Goal: Find specific page/section: Find specific page/section

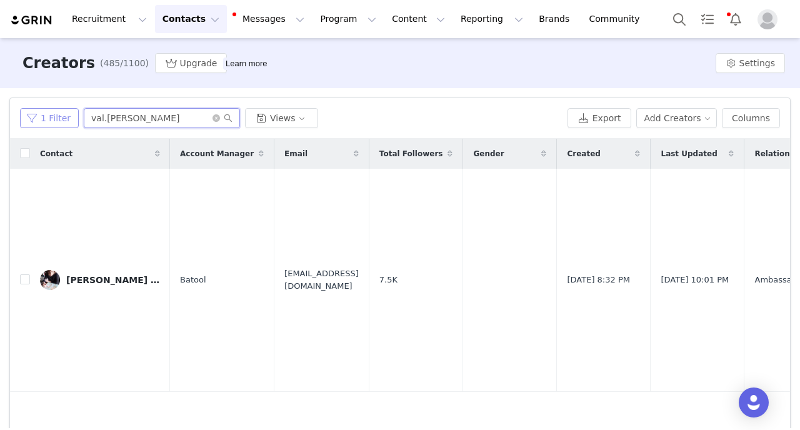
drag, startPoint x: 152, startPoint y: 117, endPoint x: 21, endPoint y: 117, distance: 130.6
click at [84, 117] on input "val.[PERSON_NAME]" at bounding box center [162, 118] width 156 height 20
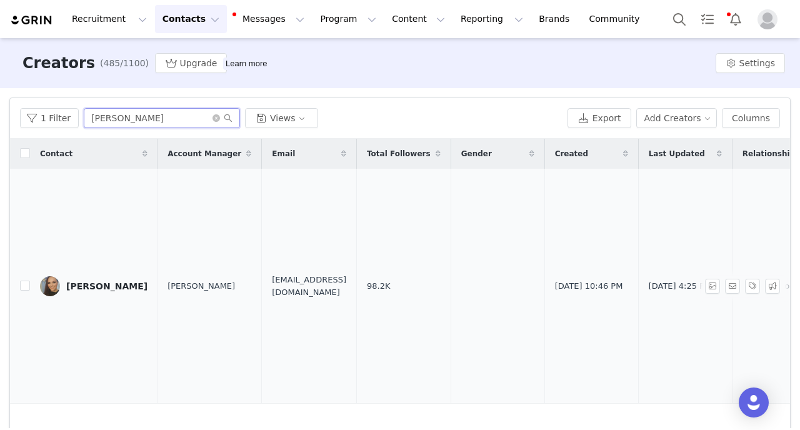
type input "[PERSON_NAME]"
click at [72, 282] on div "[PERSON_NAME]" at bounding box center [106, 286] width 81 height 10
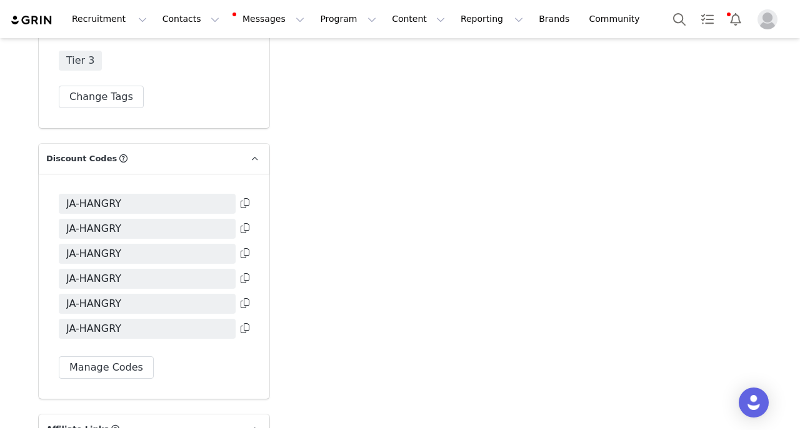
scroll to position [3859, 0]
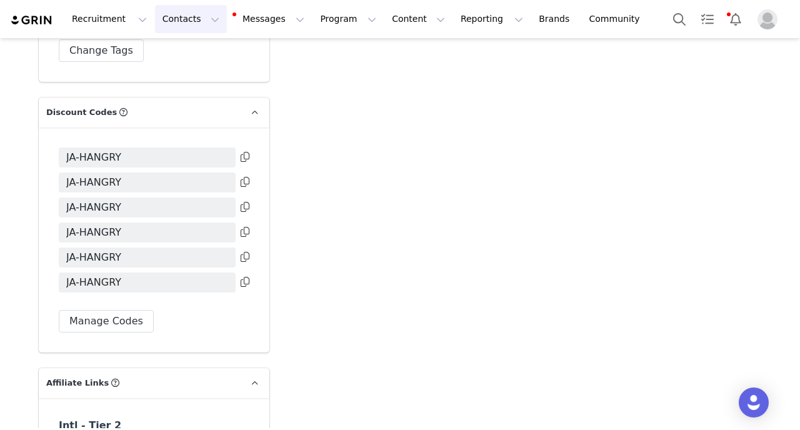
click at [179, 23] on button "Contacts Contacts" at bounding box center [191, 19] width 72 height 28
click at [187, 54] on p "Creators" at bounding box center [174, 55] width 37 height 13
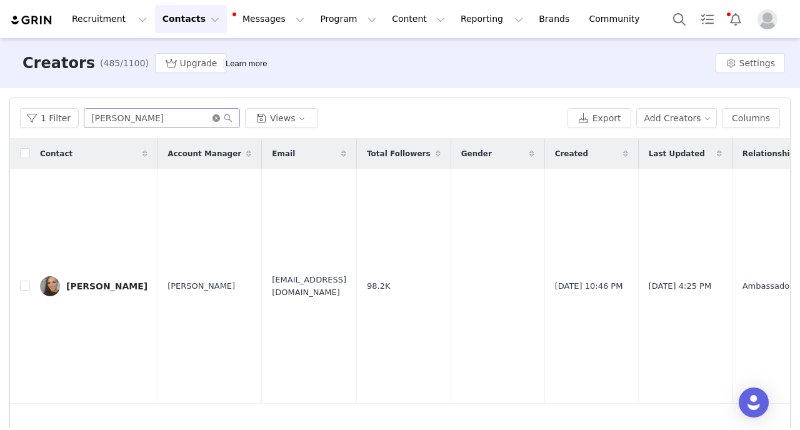
click at [214, 116] on icon "icon: close-circle" at bounding box center [215, 117] width 7 height 7
